Goal: Communication & Community: Answer question/provide support

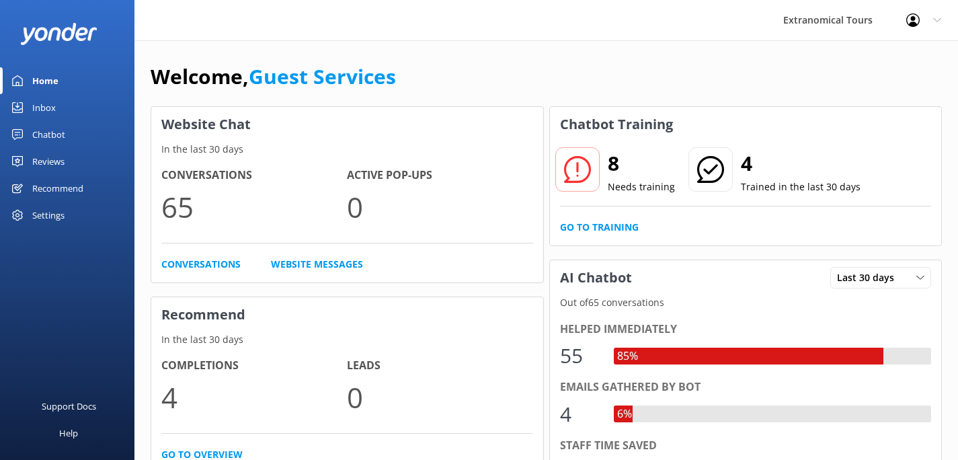
click at [65, 98] on link "Inbox" at bounding box center [67, 107] width 135 height 27
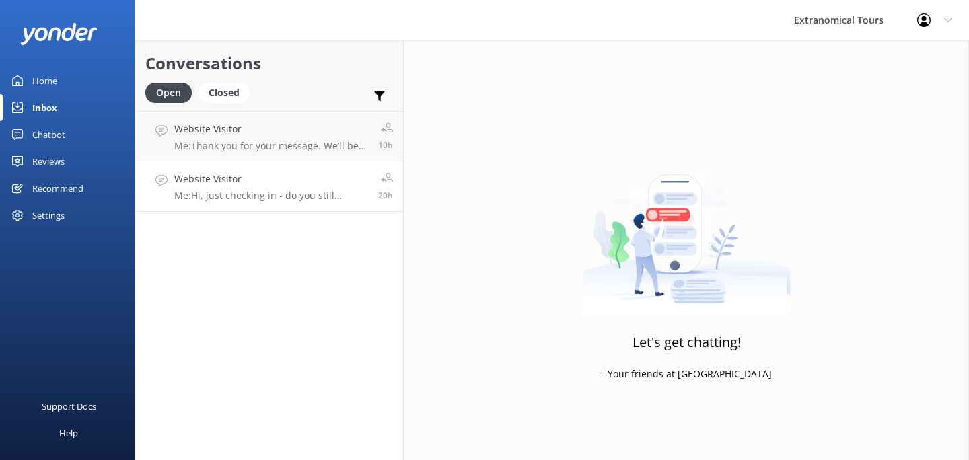
click at [289, 192] on p "Me: Hi, just checking in - do you still require assistance from our team on thi…" at bounding box center [271, 196] width 194 height 12
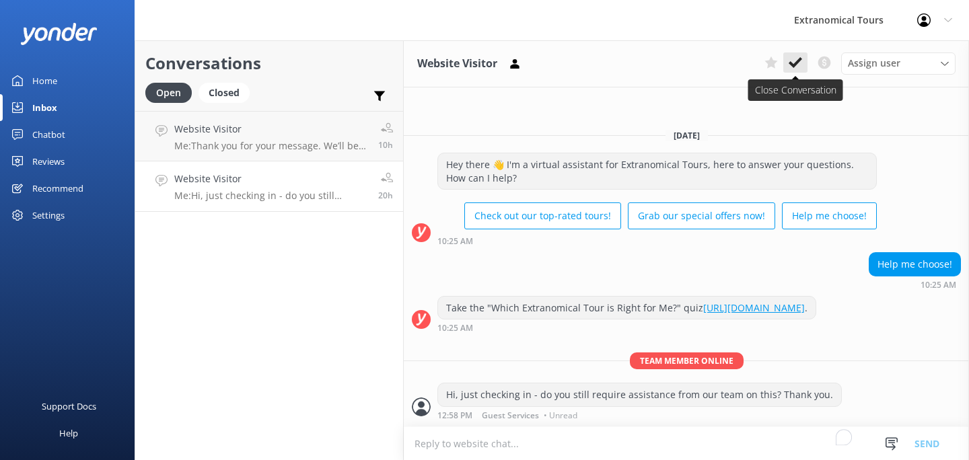
click at [802, 63] on button at bounding box center [795, 62] width 24 height 20
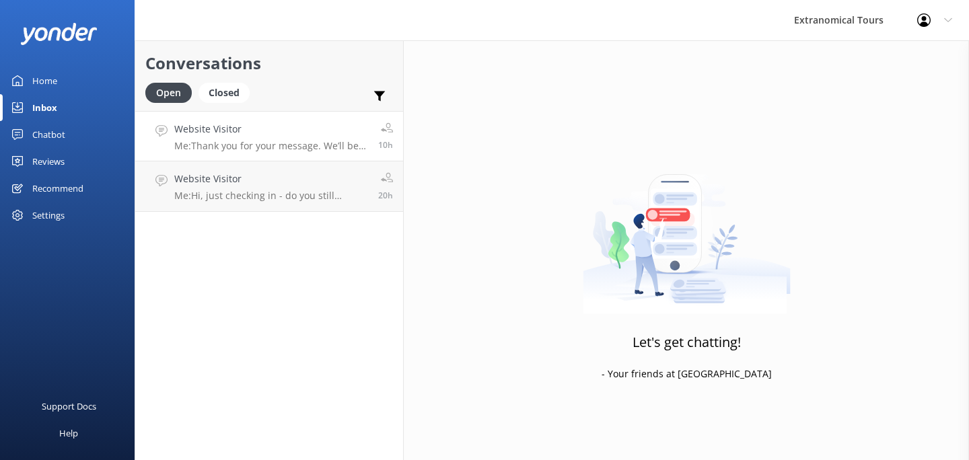
click at [303, 135] on h4 "Website Visitor" at bounding box center [271, 129] width 194 height 15
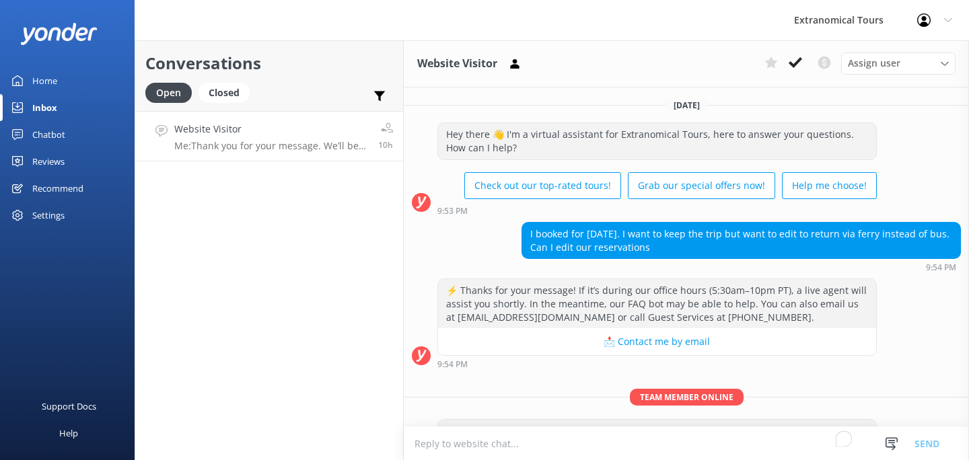
scroll to position [62, 0]
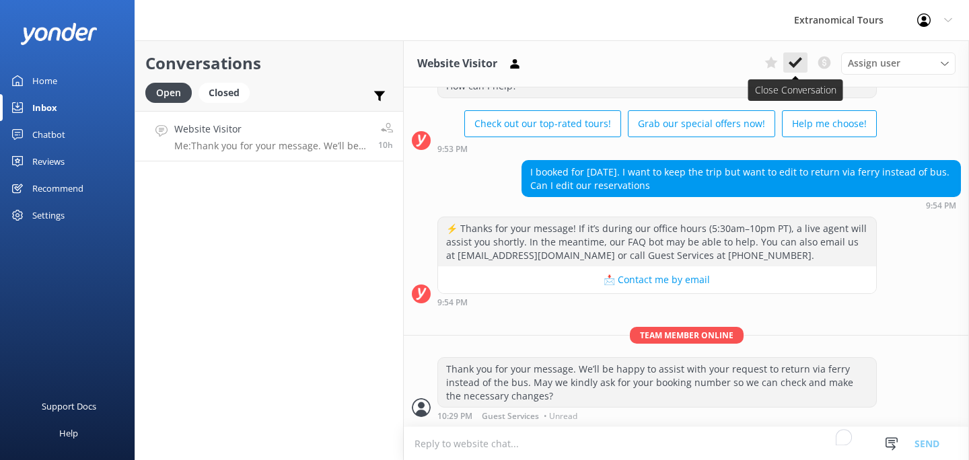
click at [784, 61] on button at bounding box center [795, 62] width 24 height 20
